Goal: Information Seeking & Learning: Learn about a topic

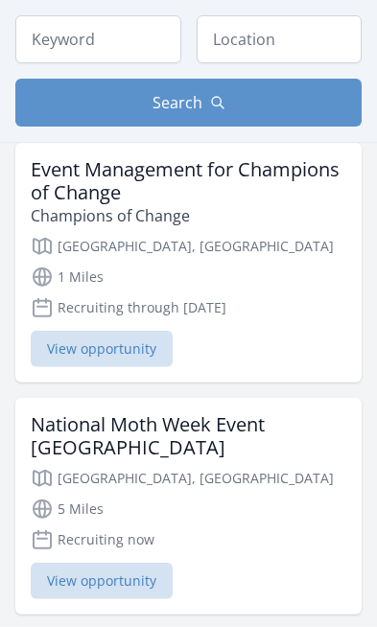
scroll to position [234, 0]
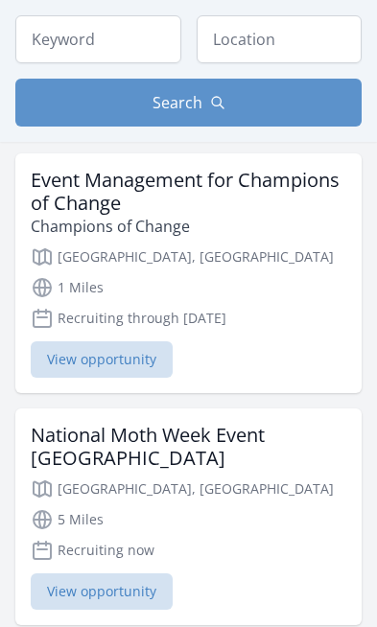
click at [50, 371] on span "View opportunity" at bounding box center [102, 359] width 142 height 36
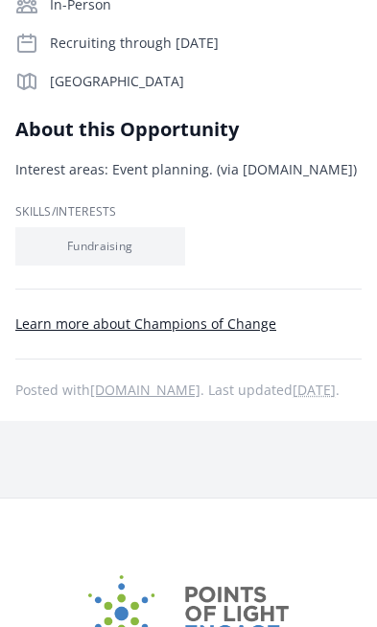
scroll to position [397, 0]
click at [50, 314] on link "Learn more about Champions of Change" at bounding box center [145, 323] width 261 height 18
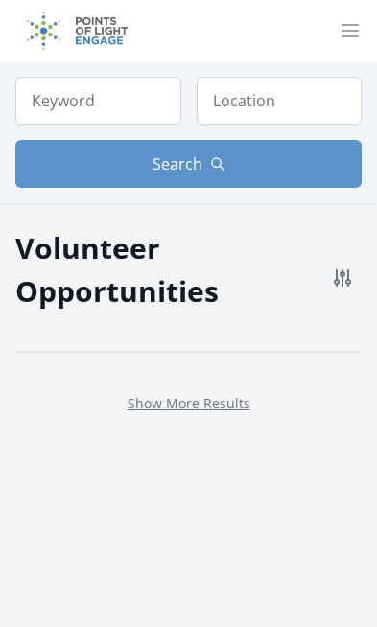
scroll to position [234, 0]
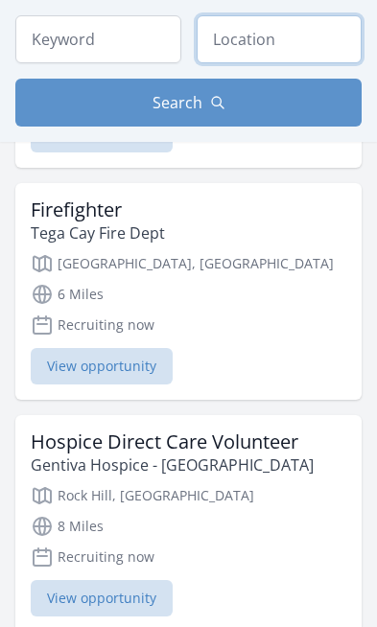
click at [240, 44] on input "text" at bounding box center [279, 39] width 166 height 48
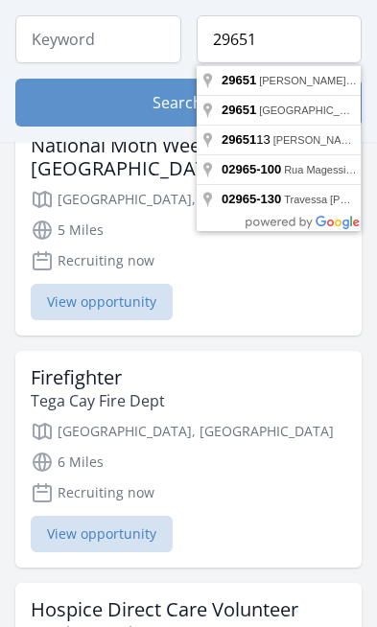
type input "Greer, SC 29651, USA"
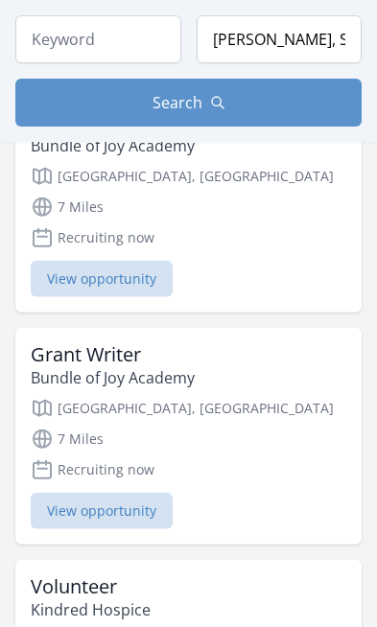
scroll to position [524, 0]
click at [107, 101] on button "Search" at bounding box center [188, 103] width 346 height 48
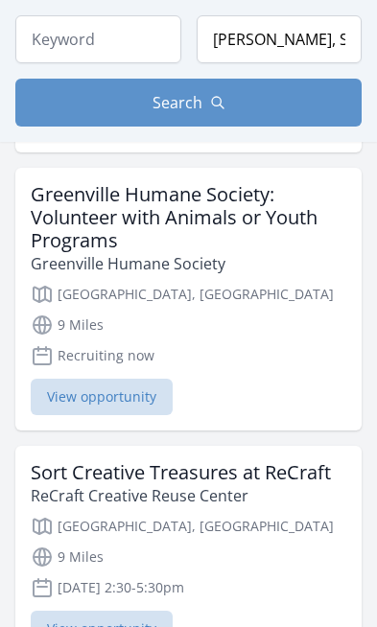
scroll to position [1612, 0]
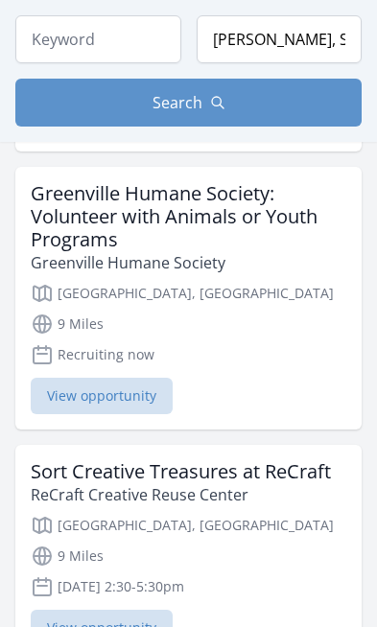
click at [95, 408] on span "View opportunity" at bounding box center [102, 396] width 142 height 36
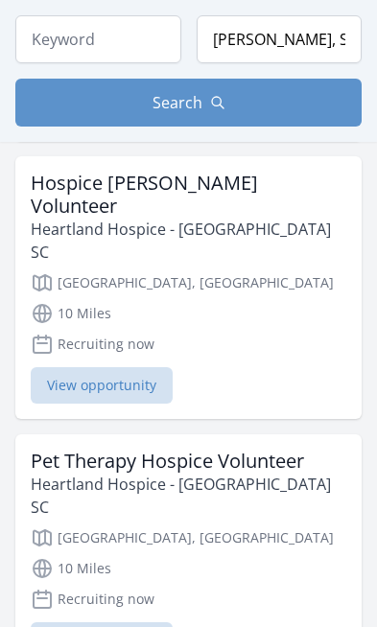
scroll to position [2411, 0]
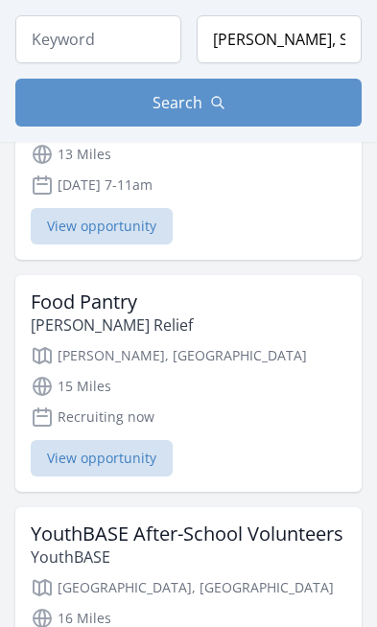
scroll to position [6324, 0]
click at [54, 440] on span "View opportunity" at bounding box center [102, 458] width 142 height 36
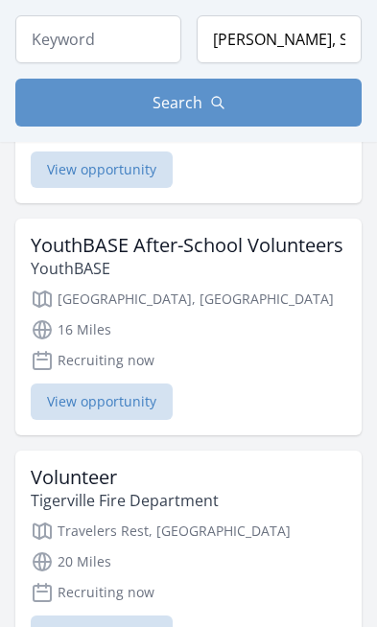
scroll to position [6613, 0]
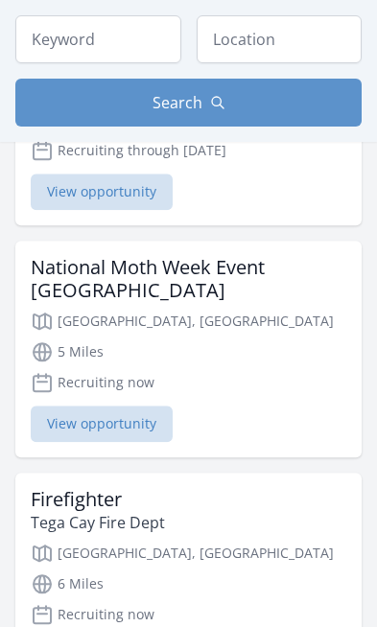
scroll to position [401, 0]
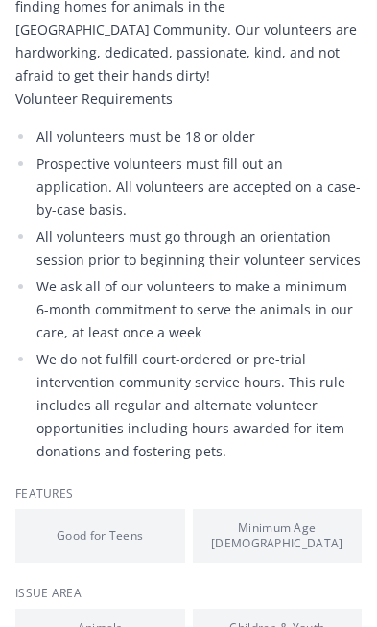
scroll to position [644, 0]
